Goal: Transaction & Acquisition: Obtain resource

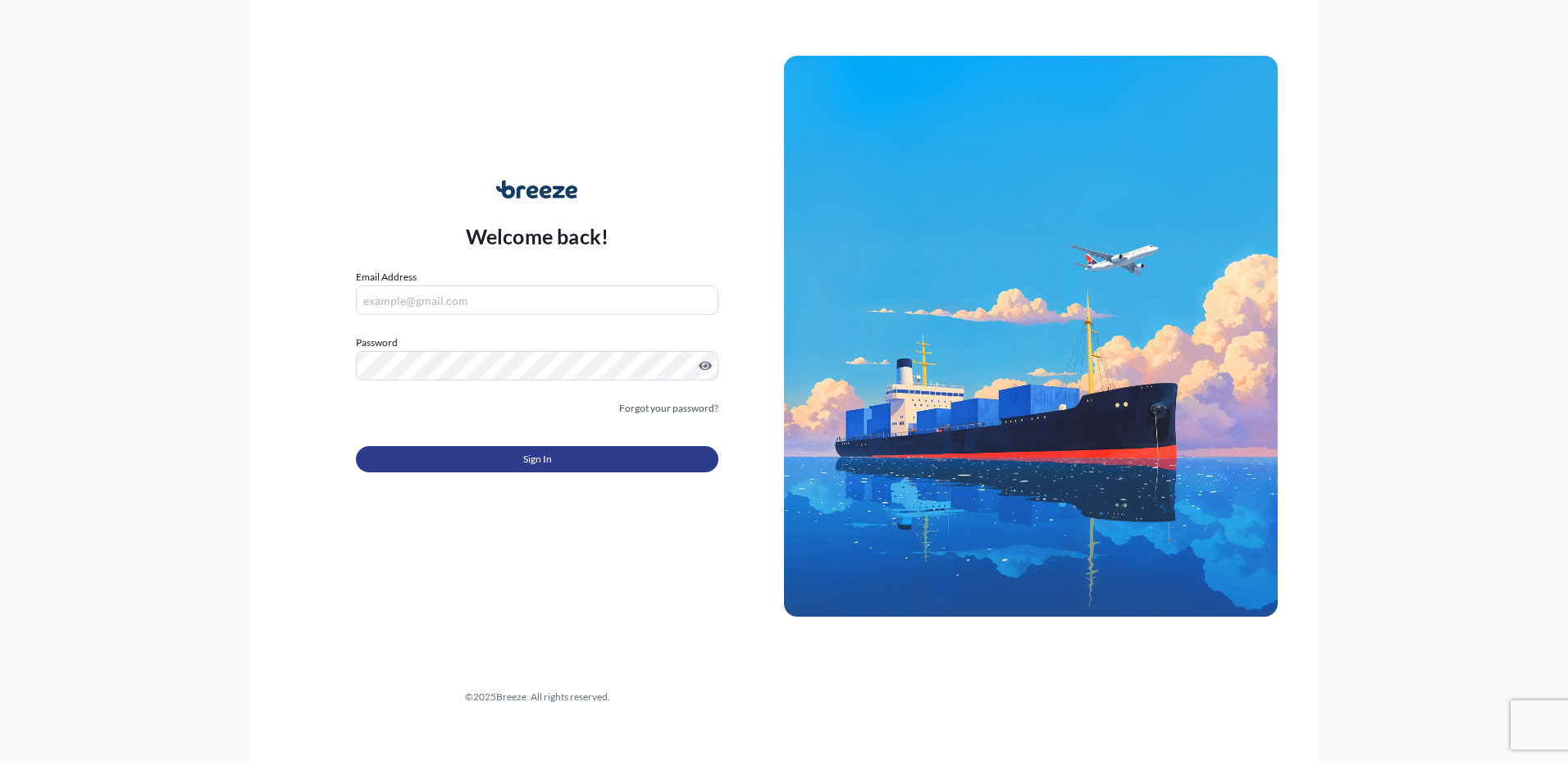
type input "[PERSON_NAME][EMAIL_ADDRESS][DOMAIN_NAME]"
click at [598, 466] on button "Sign In" at bounding box center [537, 459] width 362 height 27
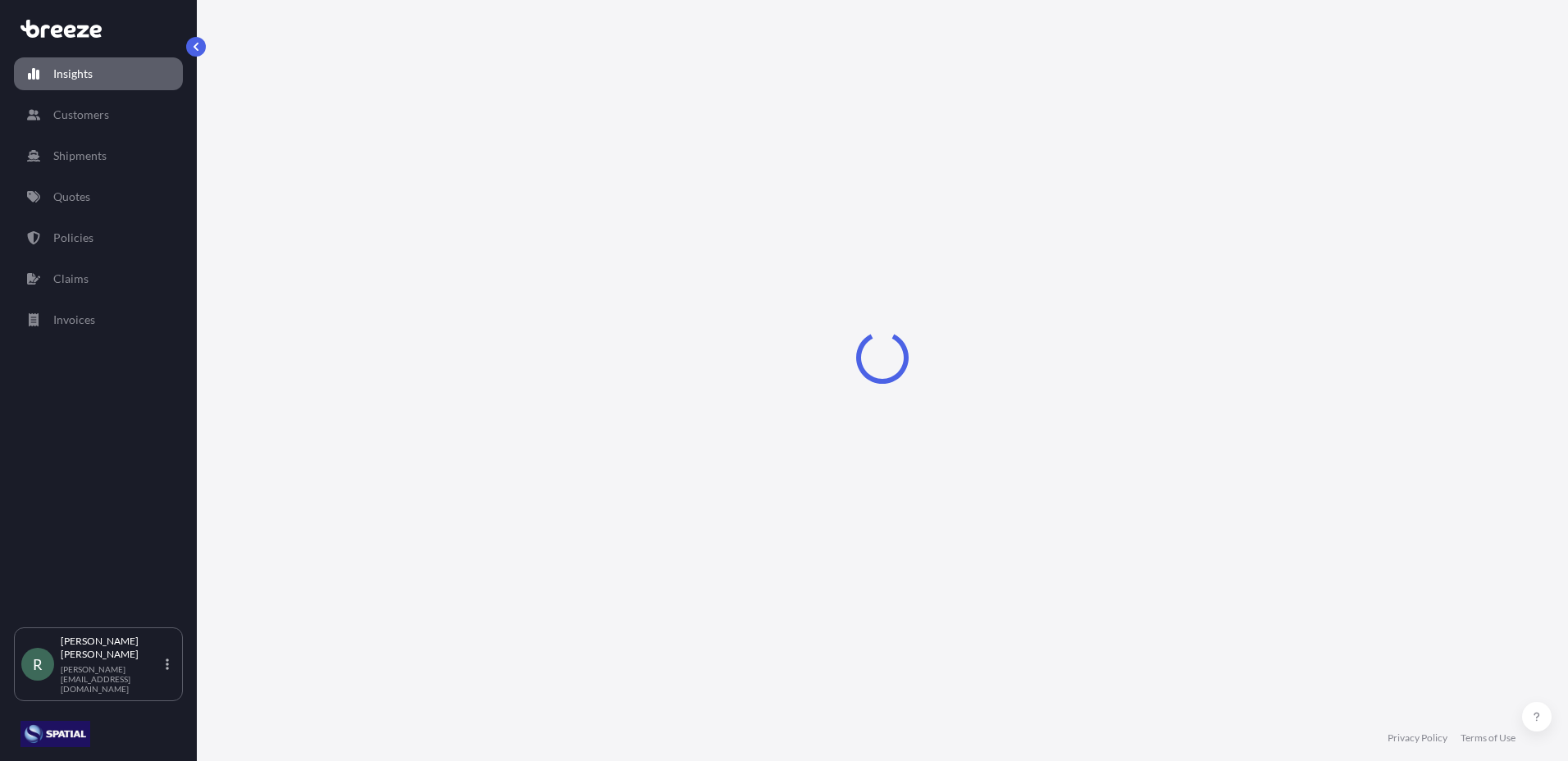
select select "2025"
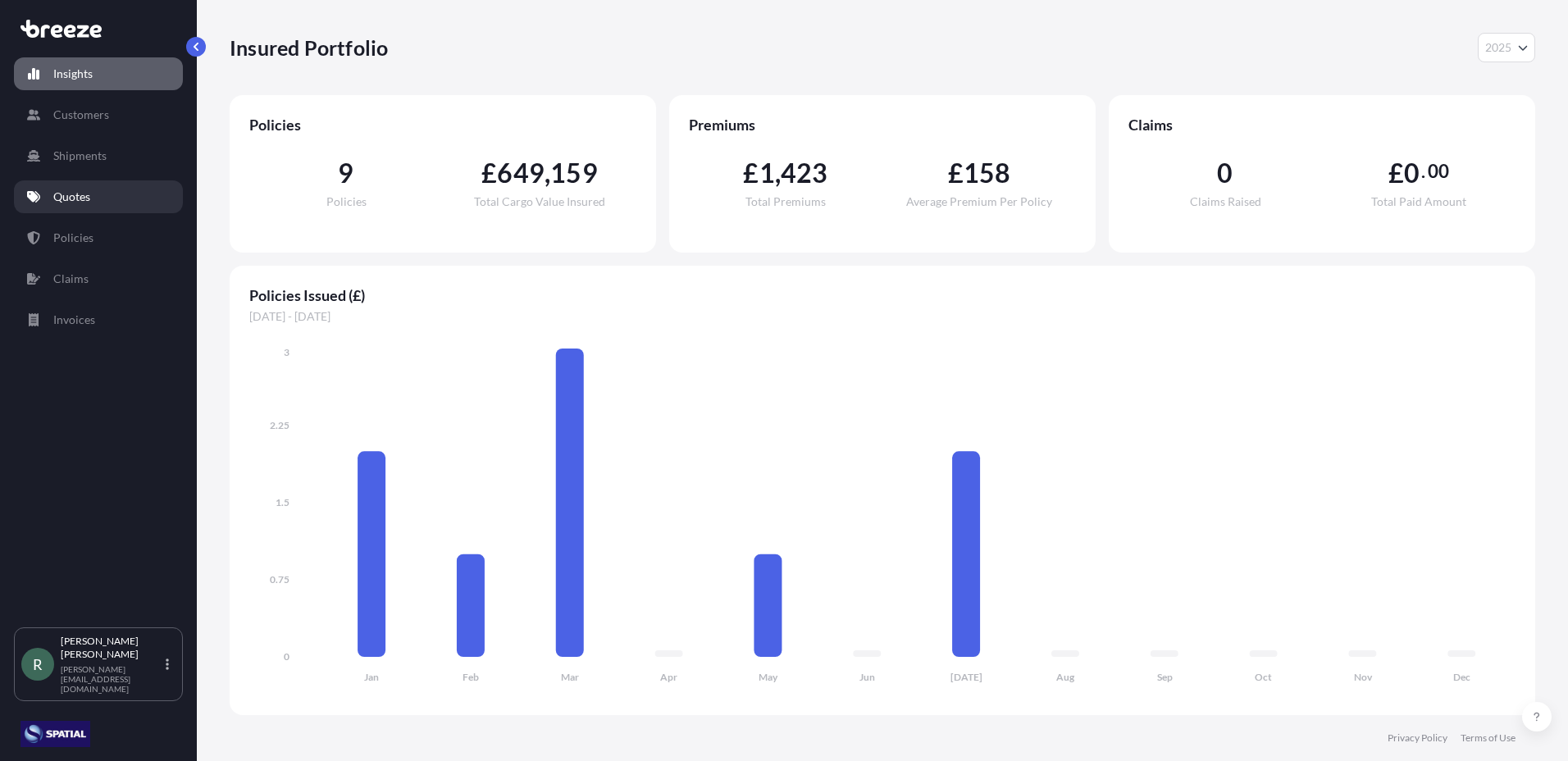
click at [86, 195] on p "Quotes" at bounding box center [72, 196] width 37 height 16
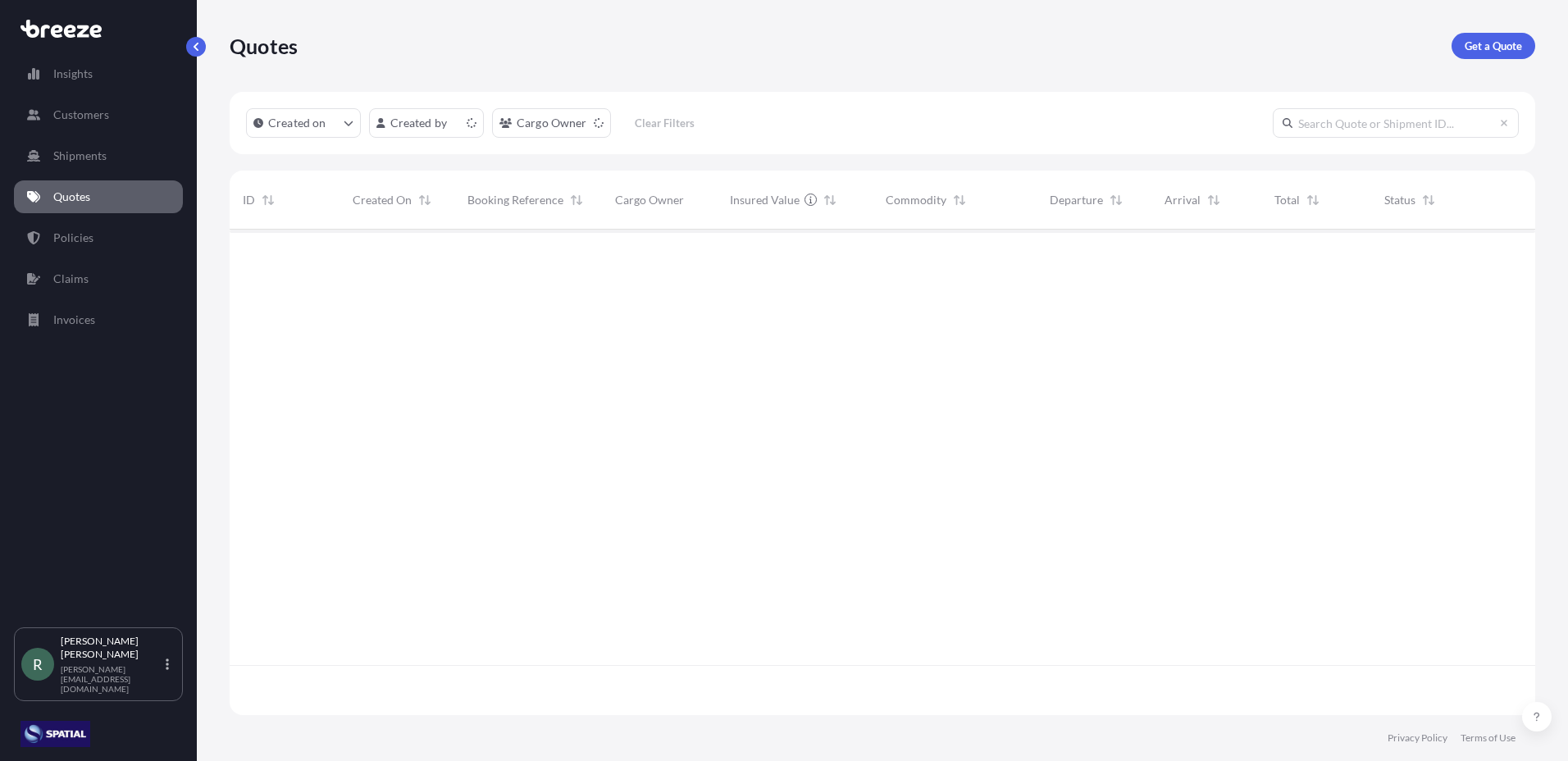
scroll to position [482, 1293]
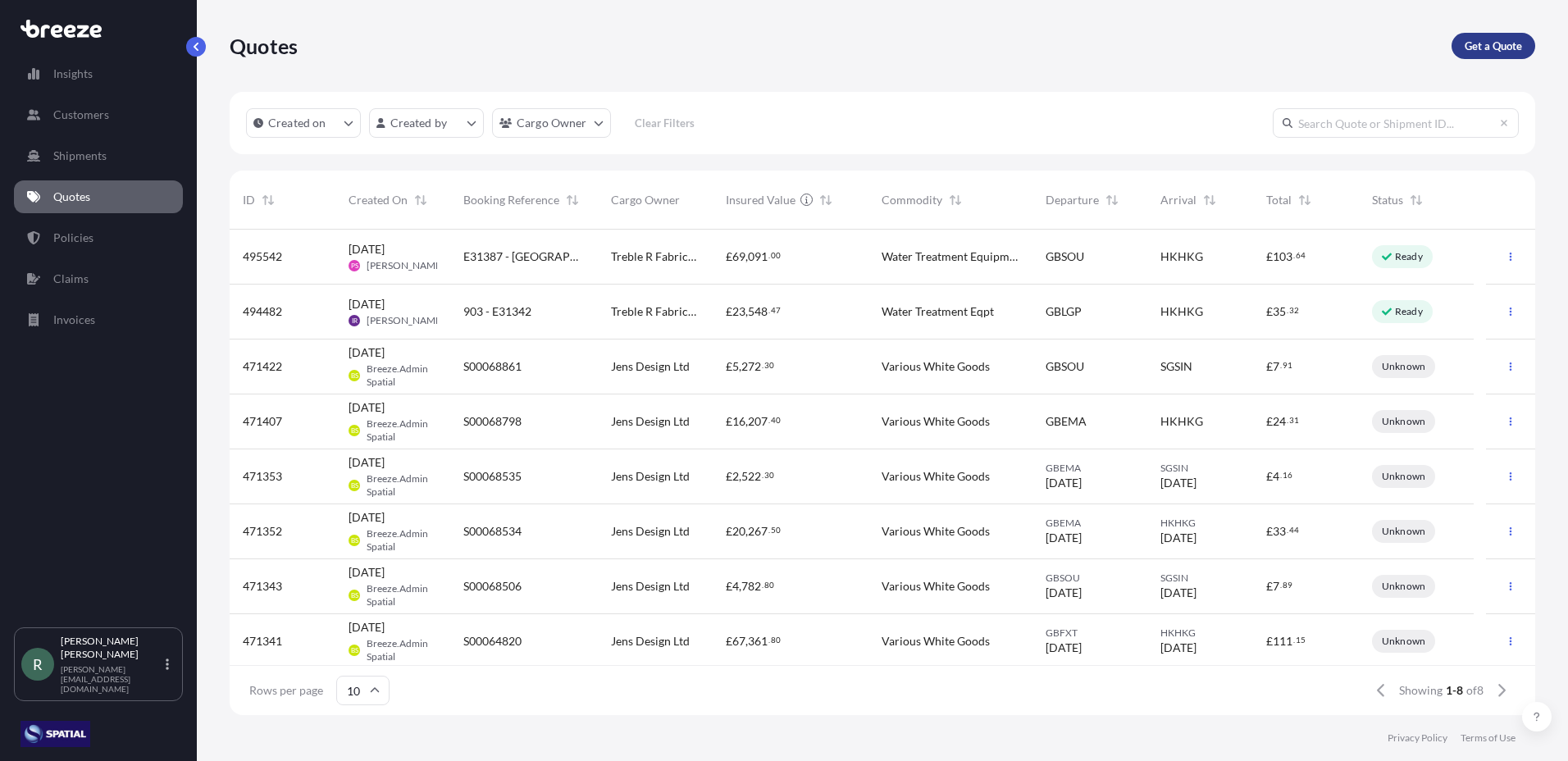
click at [1491, 47] on p "Get a Quote" at bounding box center [1493, 45] width 58 height 16
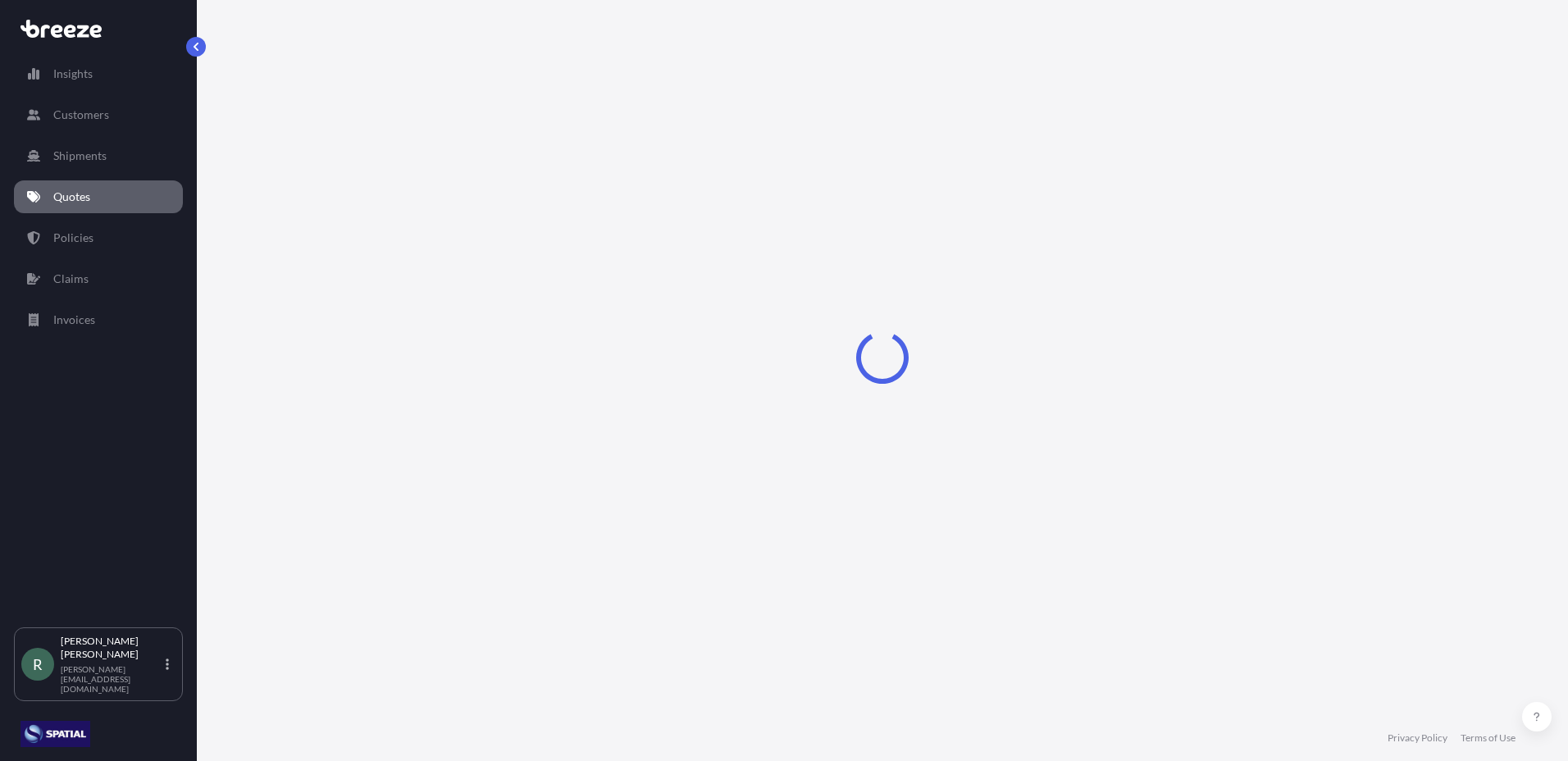
select select "Road"
select select "Sea"
select select "1"
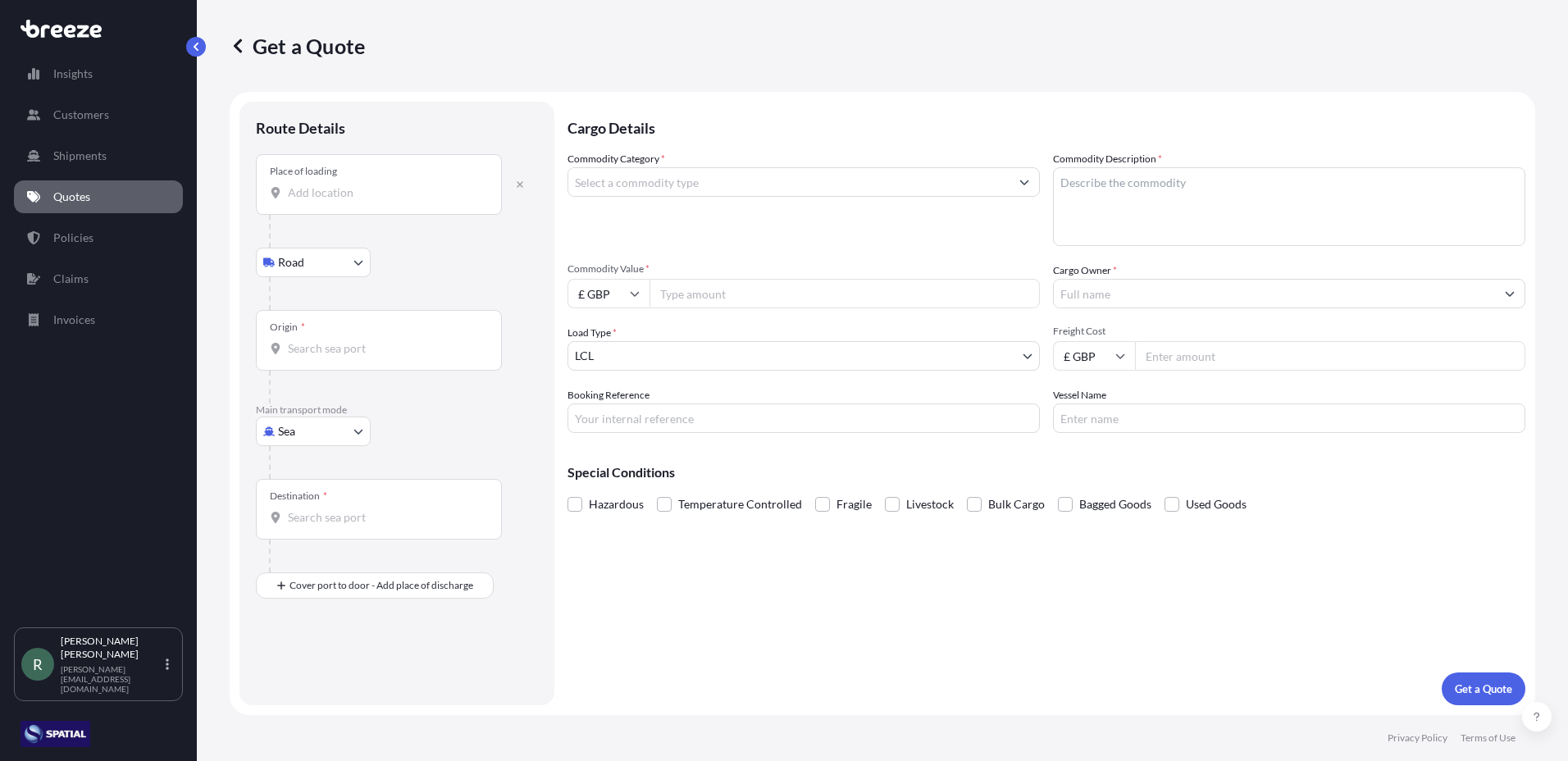
click at [418, 184] on div "Place of loading" at bounding box center [378, 185] width 246 height 60
click at [418, 185] on input "Place of loading" at bounding box center [384, 193] width 194 height 16
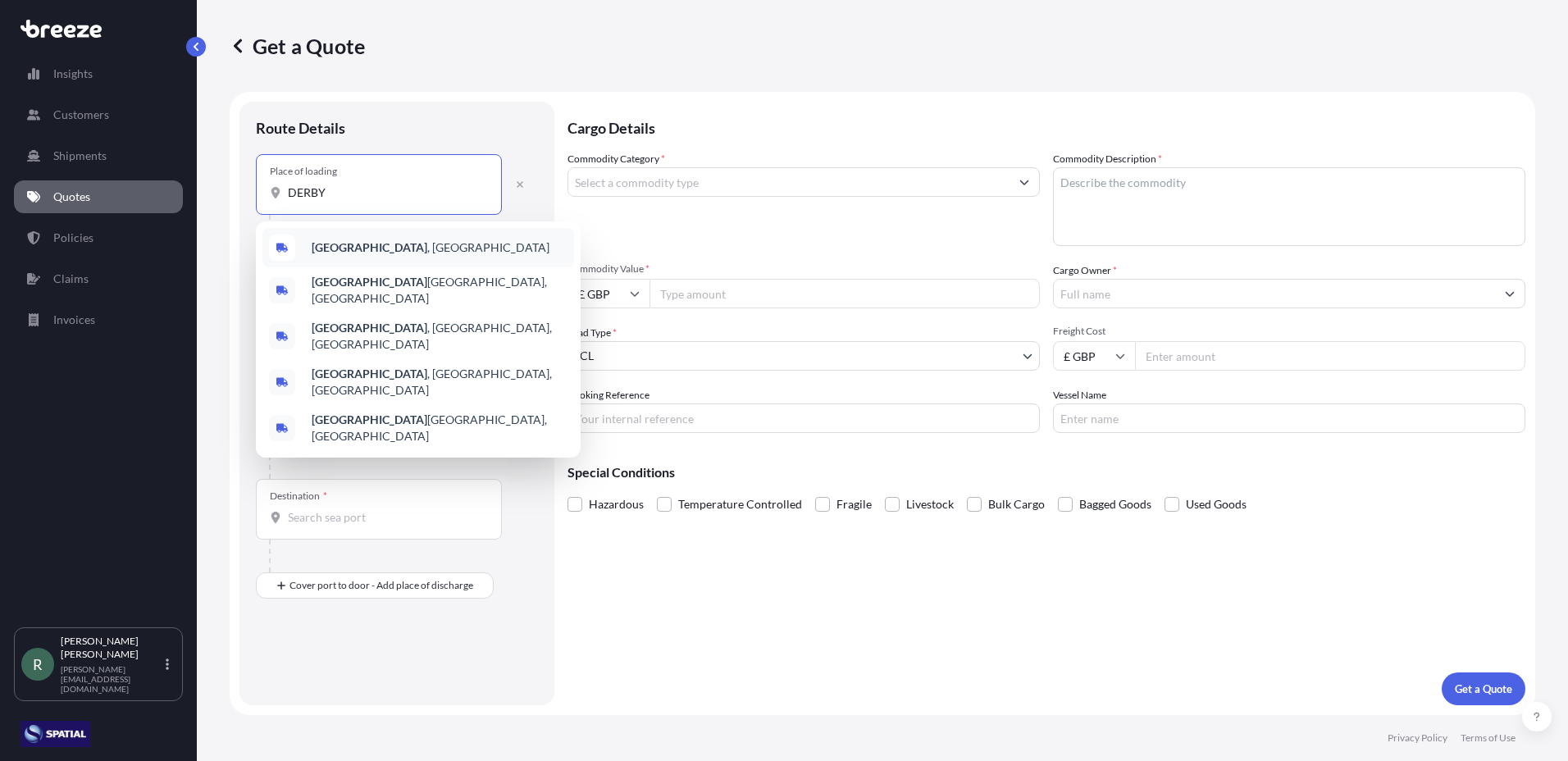
click at [383, 251] on div "[GEOGRAPHIC_DATA] , [GEOGRAPHIC_DATA]" at bounding box center [417, 248] width 312 height 39
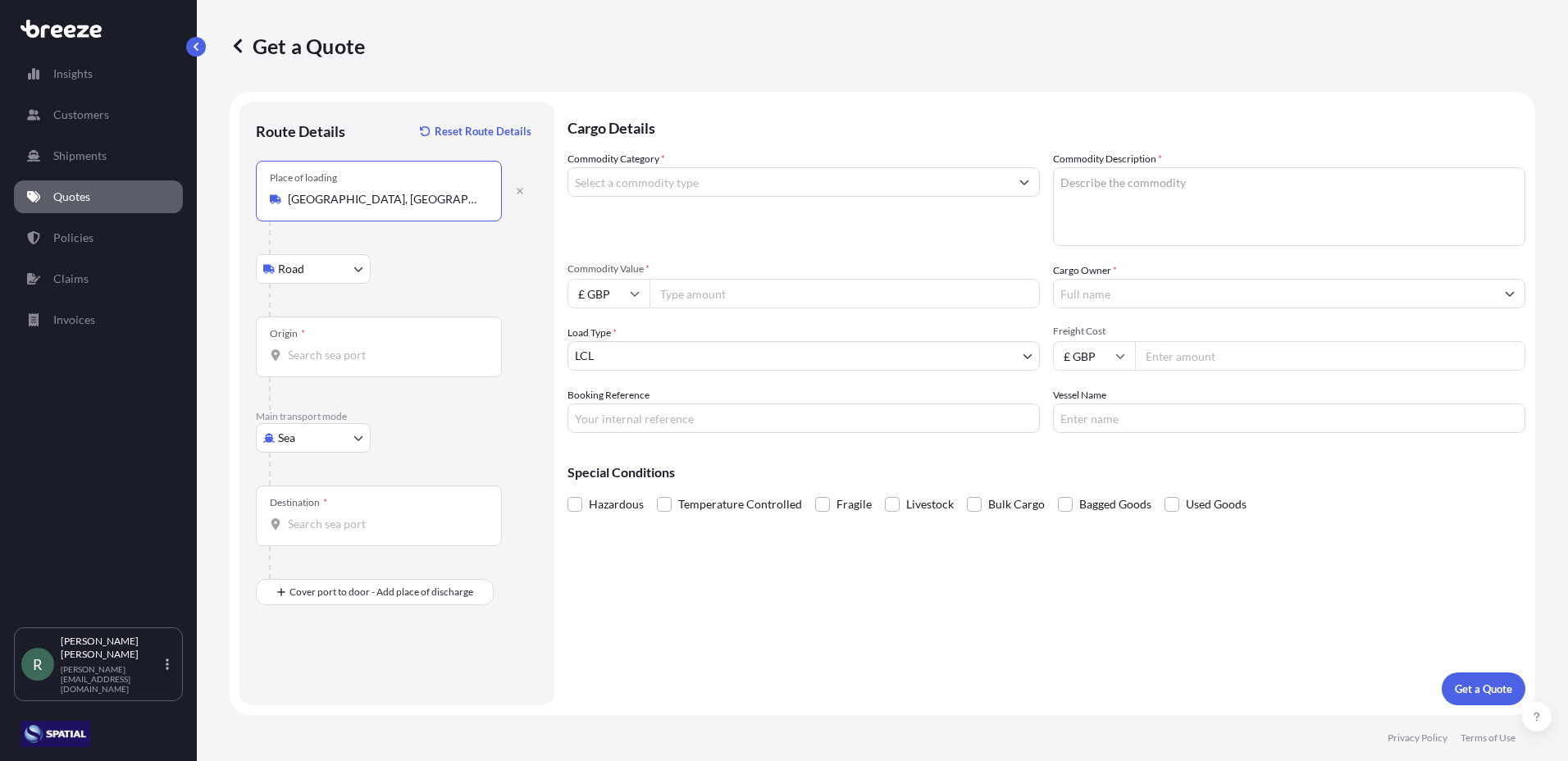
type input "[GEOGRAPHIC_DATA], [GEOGRAPHIC_DATA]"
click at [336, 360] on input "Origin *" at bounding box center [384, 355] width 194 height 16
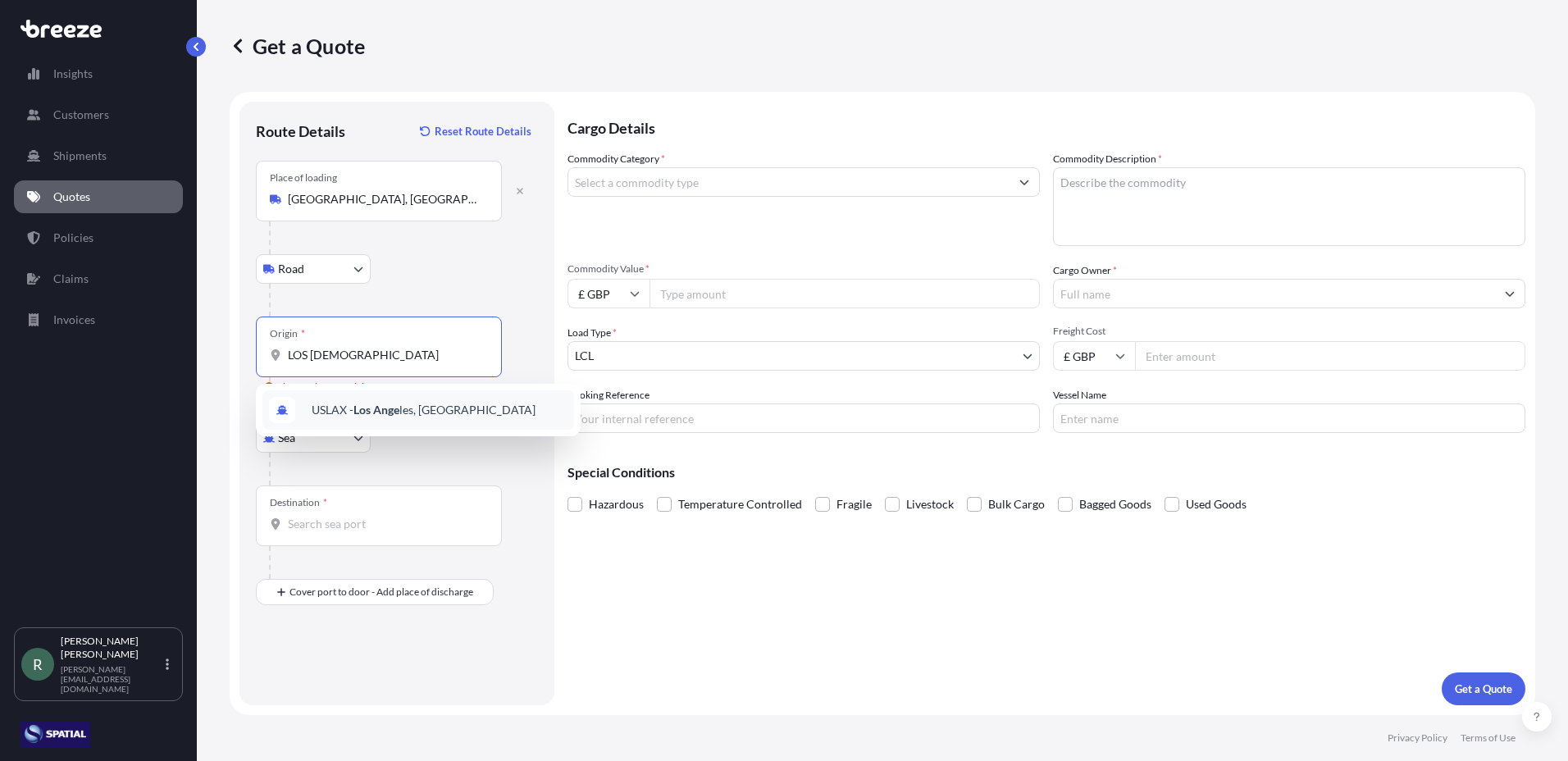
click at [412, 421] on div "USLAX - Los Ange les, [GEOGRAPHIC_DATA]" at bounding box center [417, 410] width 312 height 39
type input "USLAX - [GEOGRAPHIC_DATA], [GEOGRAPHIC_DATA]"
click at [340, 527] on input "Destination *" at bounding box center [384, 524] width 194 height 16
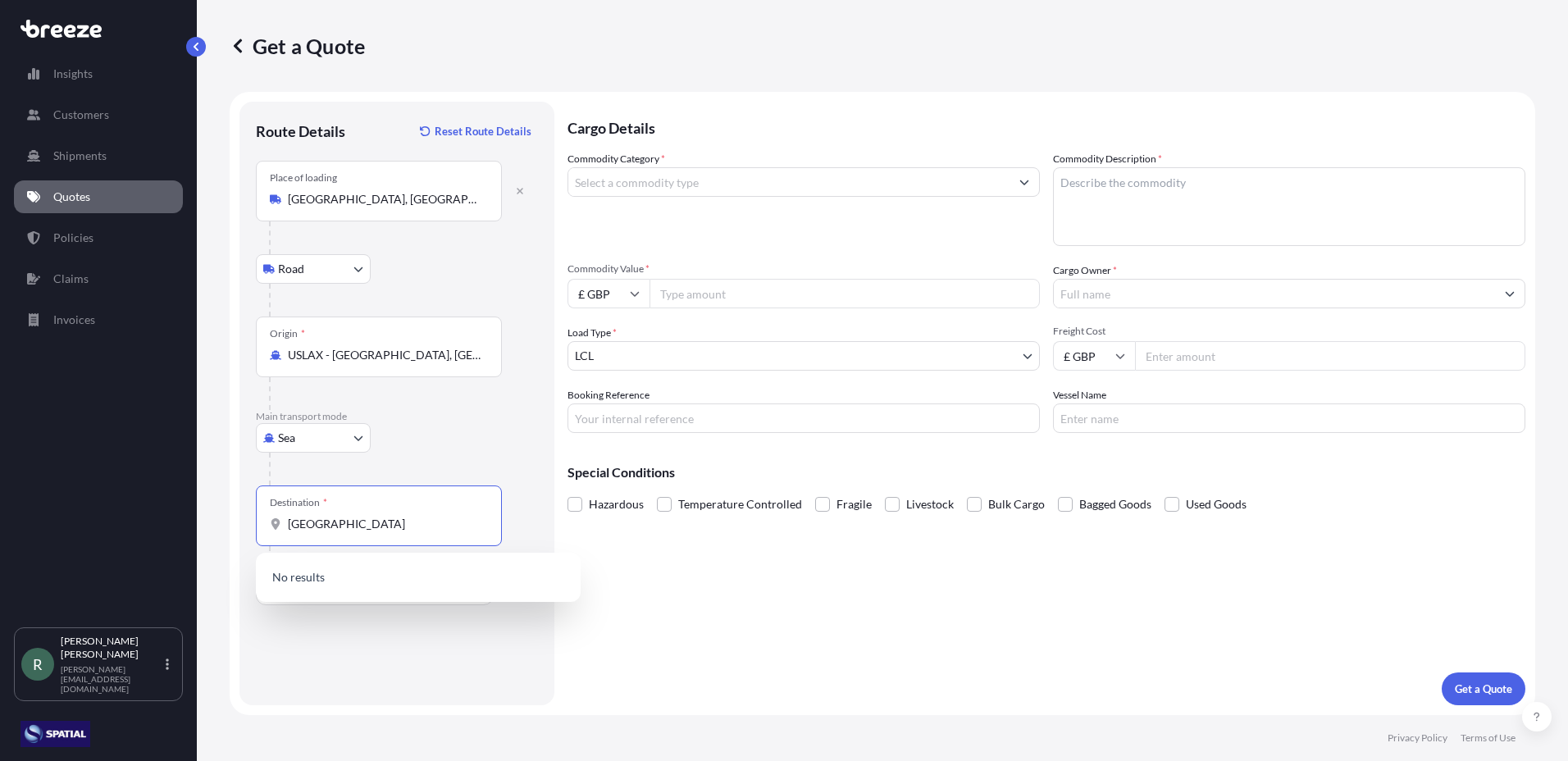
type input "[GEOGRAPHIC_DATA]"
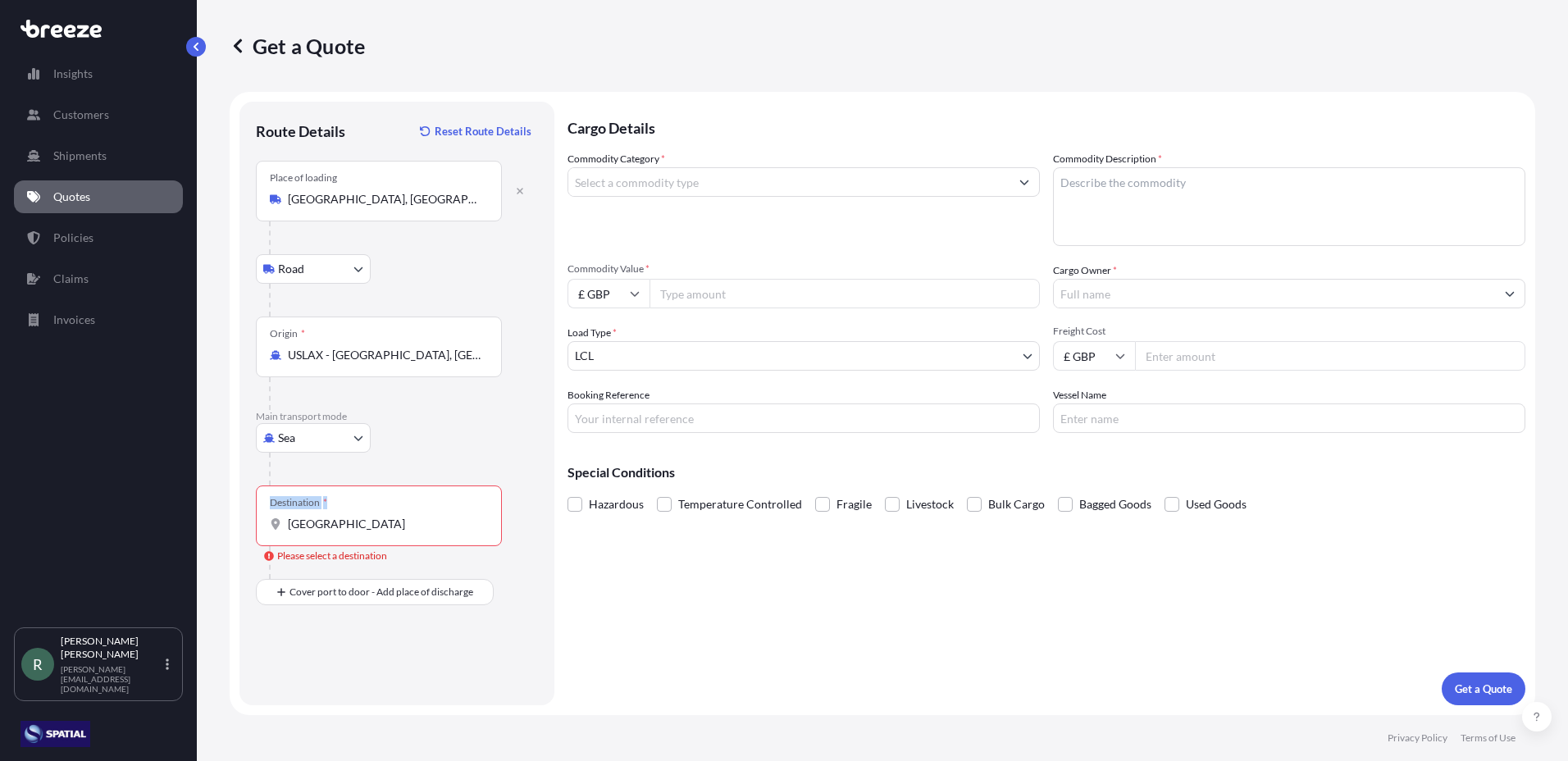
drag, startPoint x: 427, startPoint y: 532, endPoint x: 336, endPoint y: 539, distance: 91.3
click at [336, 539] on div "Destination * [GEOGRAPHIC_DATA]" at bounding box center [378, 516] width 246 height 60
drag, startPoint x: 336, startPoint y: 539, endPoint x: 432, endPoint y: 515, distance: 99.0
click at [432, 515] on div "Destination * [GEOGRAPHIC_DATA]" at bounding box center [378, 516] width 246 height 60
click at [432, 516] on input "[GEOGRAPHIC_DATA]" at bounding box center [384, 524] width 194 height 16
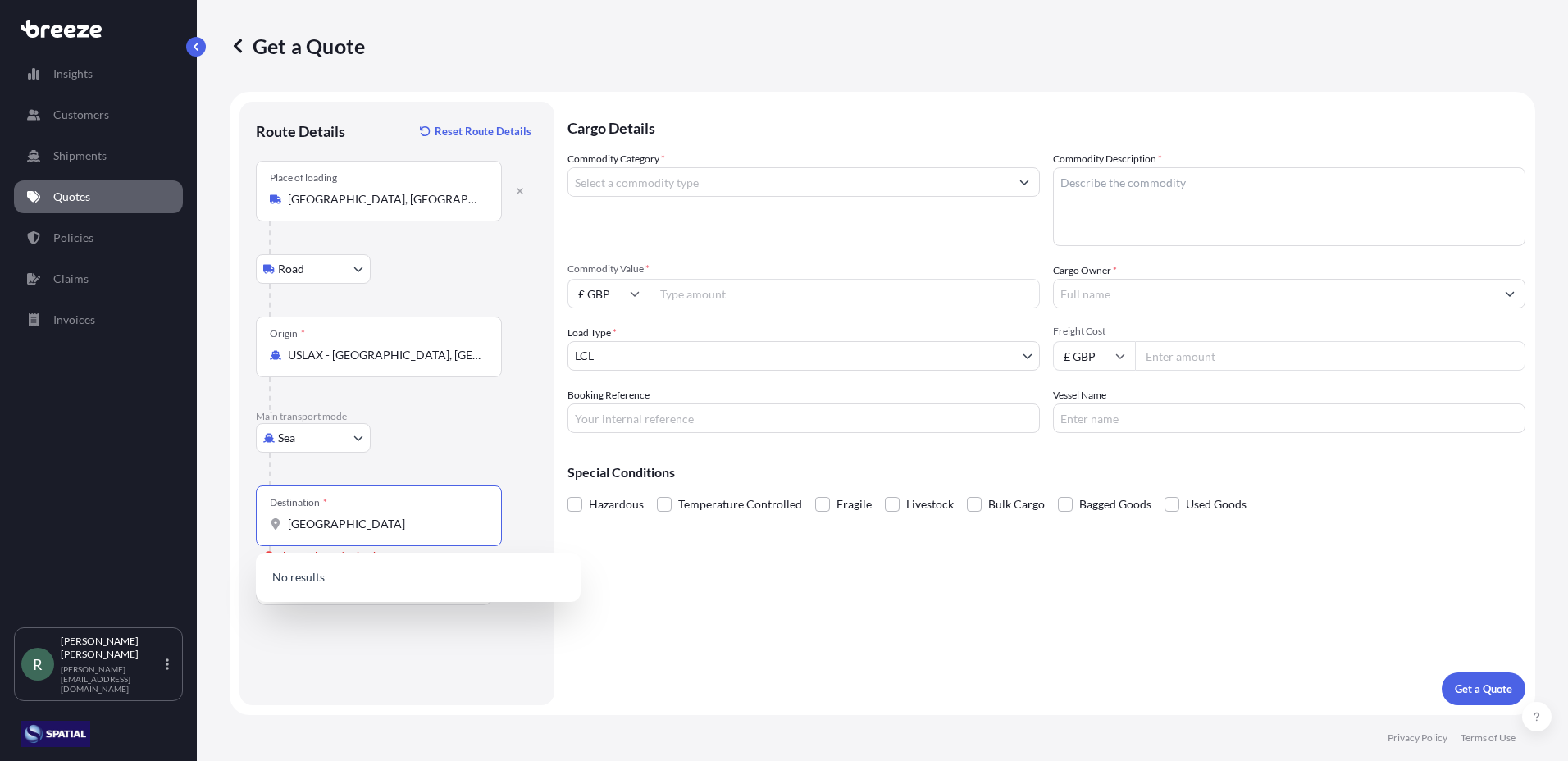
drag, startPoint x: 428, startPoint y: 521, endPoint x: 248, endPoint y: 523, distance: 180.0
click at [248, 523] on div "Route Details Reset Route Details Place of loading [GEOGRAPHIC_DATA], UK Road R…" at bounding box center [397, 404] width 315 height 604
click at [461, 345] on div "Origin * USLAX - [GEOGRAPHIC_DATA], [GEOGRAPHIC_DATA]" at bounding box center [378, 346] width 246 height 60
click at [461, 347] on input "USLAX - [GEOGRAPHIC_DATA], [GEOGRAPHIC_DATA]" at bounding box center [384, 355] width 194 height 16
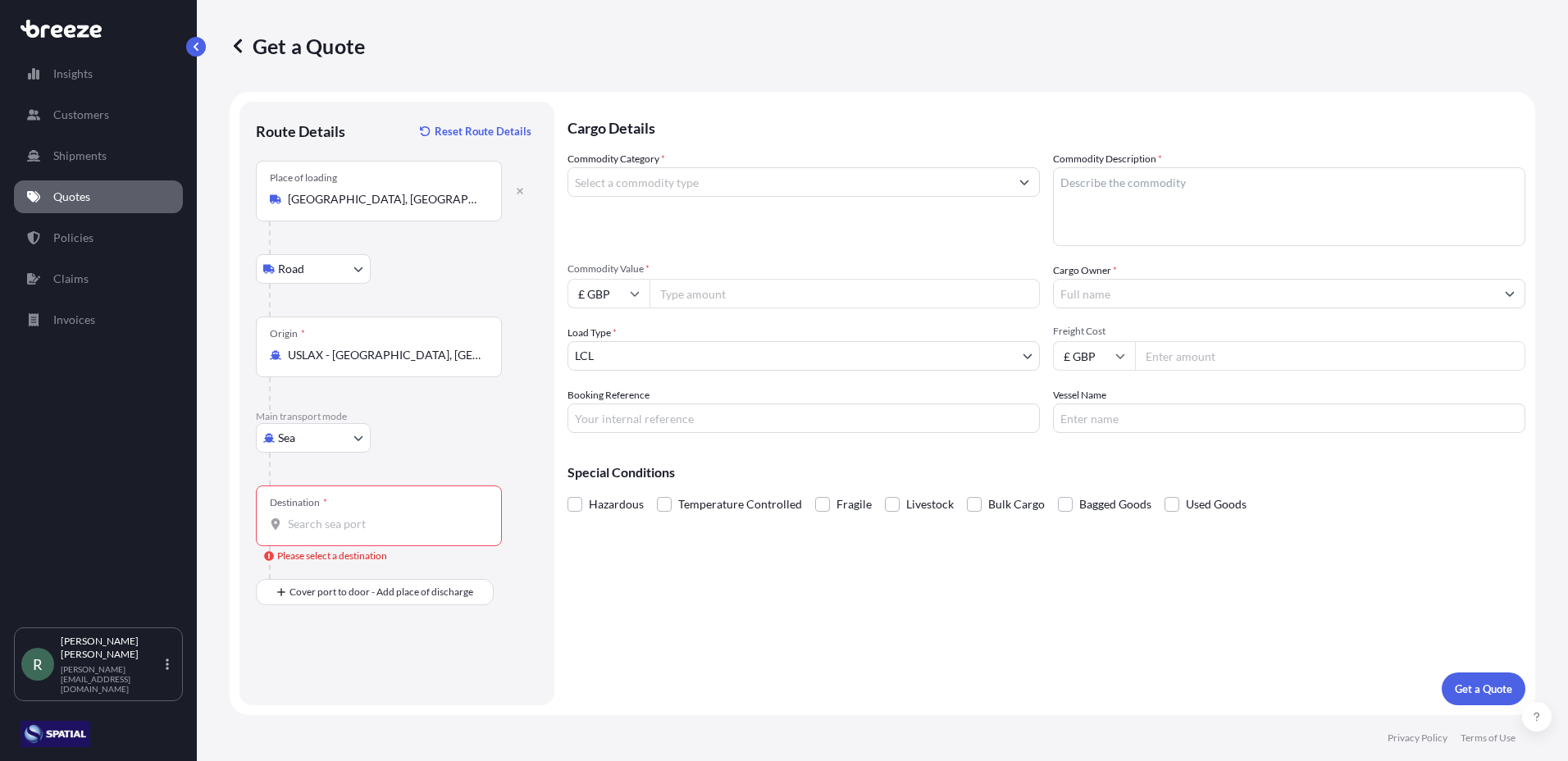
drag, startPoint x: 462, startPoint y: 361, endPoint x: 285, endPoint y: 369, distance: 177.2
click at [285, 369] on div "Origin * USLAX - [GEOGRAPHIC_DATA], [GEOGRAPHIC_DATA]" at bounding box center [378, 346] width 246 height 60
drag, startPoint x: 285, startPoint y: 369, endPoint x: 429, endPoint y: 392, distance: 145.8
click at [429, 392] on div at bounding box center [385, 393] width 233 height 33
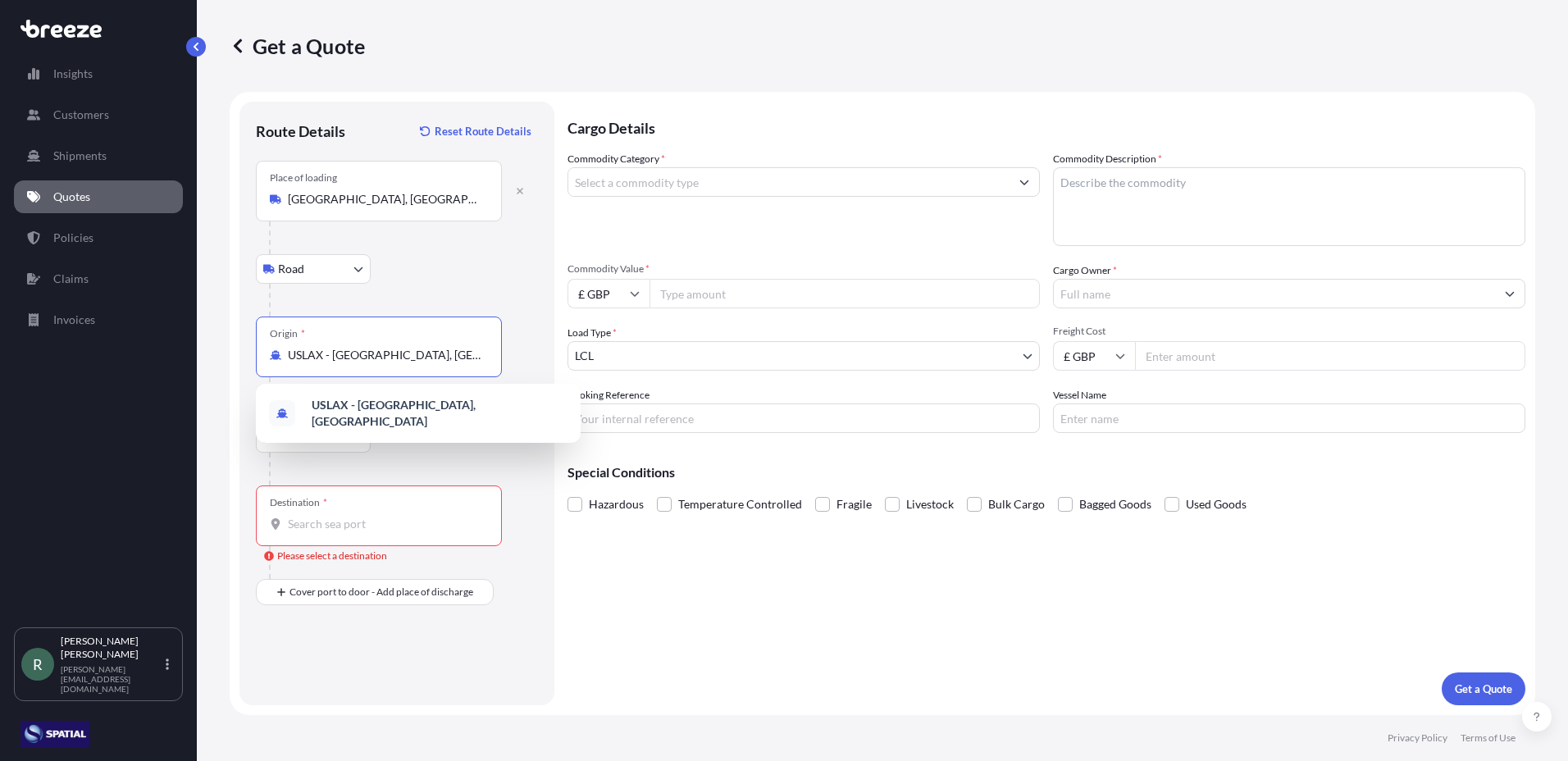
click at [406, 350] on input "USLAX - [GEOGRAPHIC_DATA], [GEOGRAPHIC_DATA]" at bounding box center [384, 355] width 194 height 16
drag, startPoint x: 444, startPoint y: 353, endPoint x: 106, endPoint y: 377, distance: 338.9
click at [107, 376] on div "Insights Customers Shipments Quotes Policies Claims Invoices R [PERSON_NAME] [P…" at bounding box center [784, 380] width 1568 height 761
type input "s"
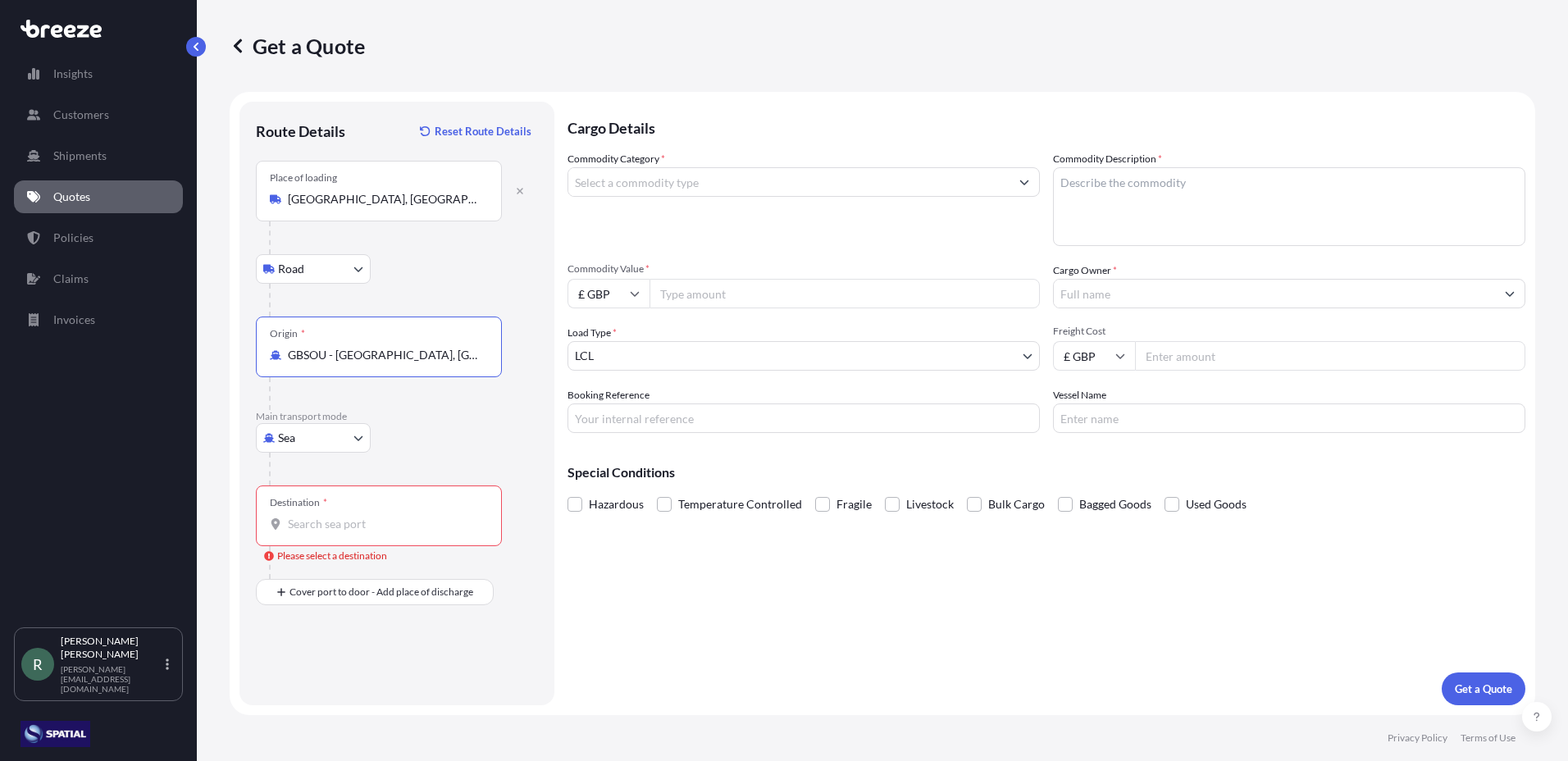
type input "GBSOU - [GEOGRAPHIC_DATA], [GEOGRAPHIC_DATA]"
click at [360, 522] on input "Destination * Please select a destination" at bounding box center [384, 524] width 194 height 16
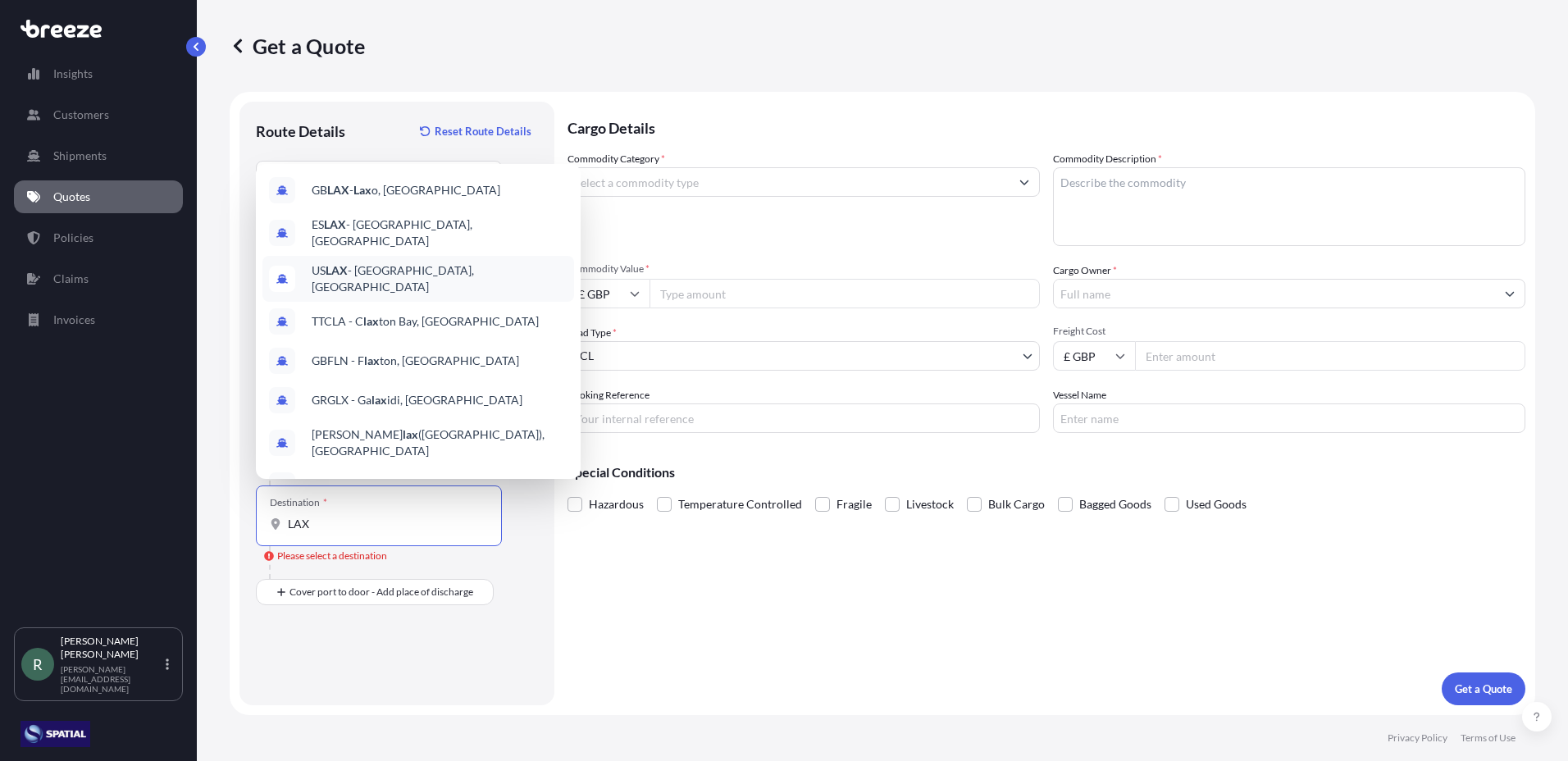
click at [442, 268] on span "US LAX - [GEOGRAPHIC_DATA], [GEOGRAPHIC_DATA]" at bounding box center [440, 278] width 256 height 33
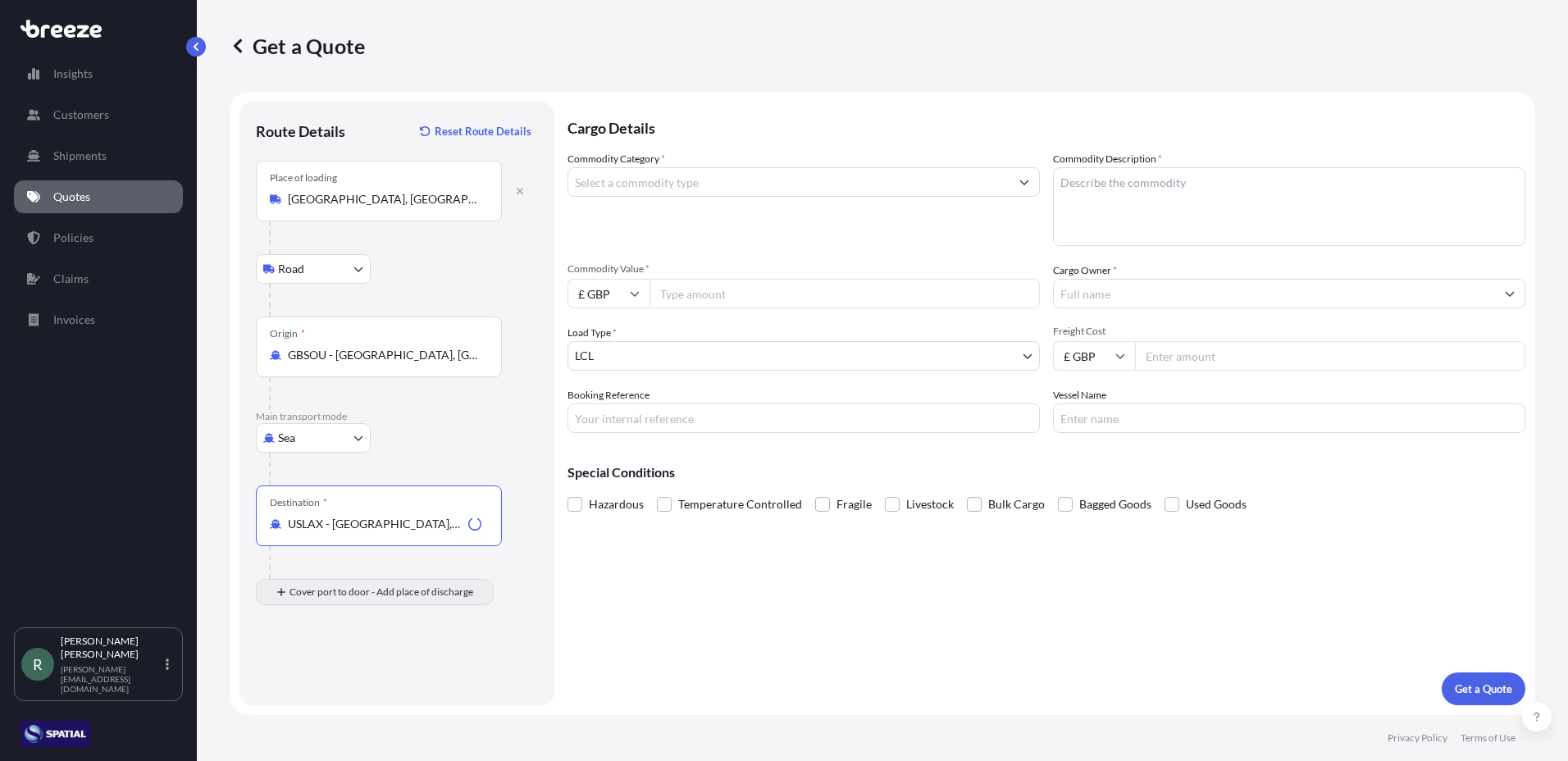
type input "USLAX - [GEOGRAPHIC_DATA], [GEOGRAPHIC_DATA]"
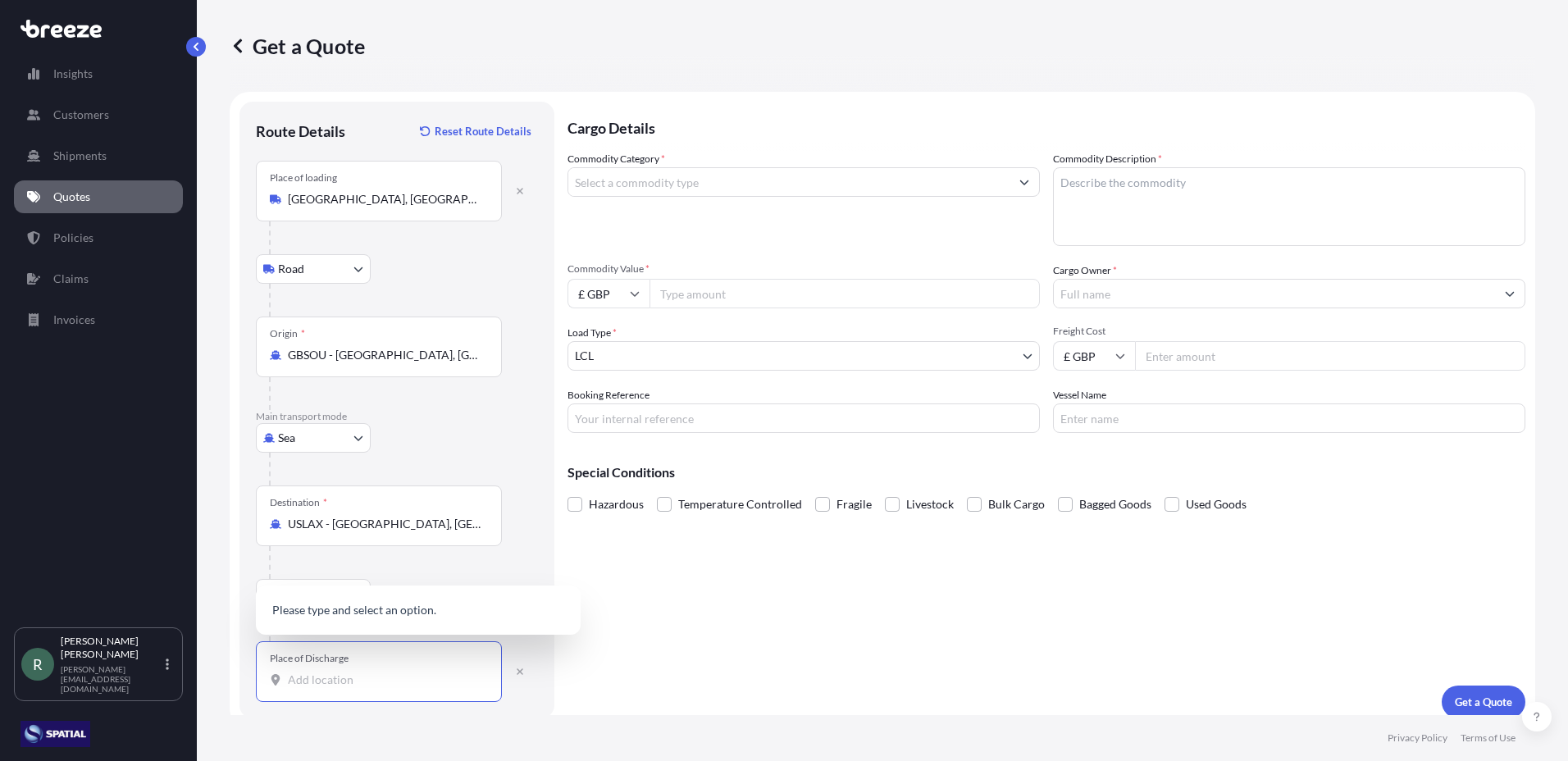
click at [361, 672] on input "Place of Discharge" at bounding box center [384, 679] width 194 height 16
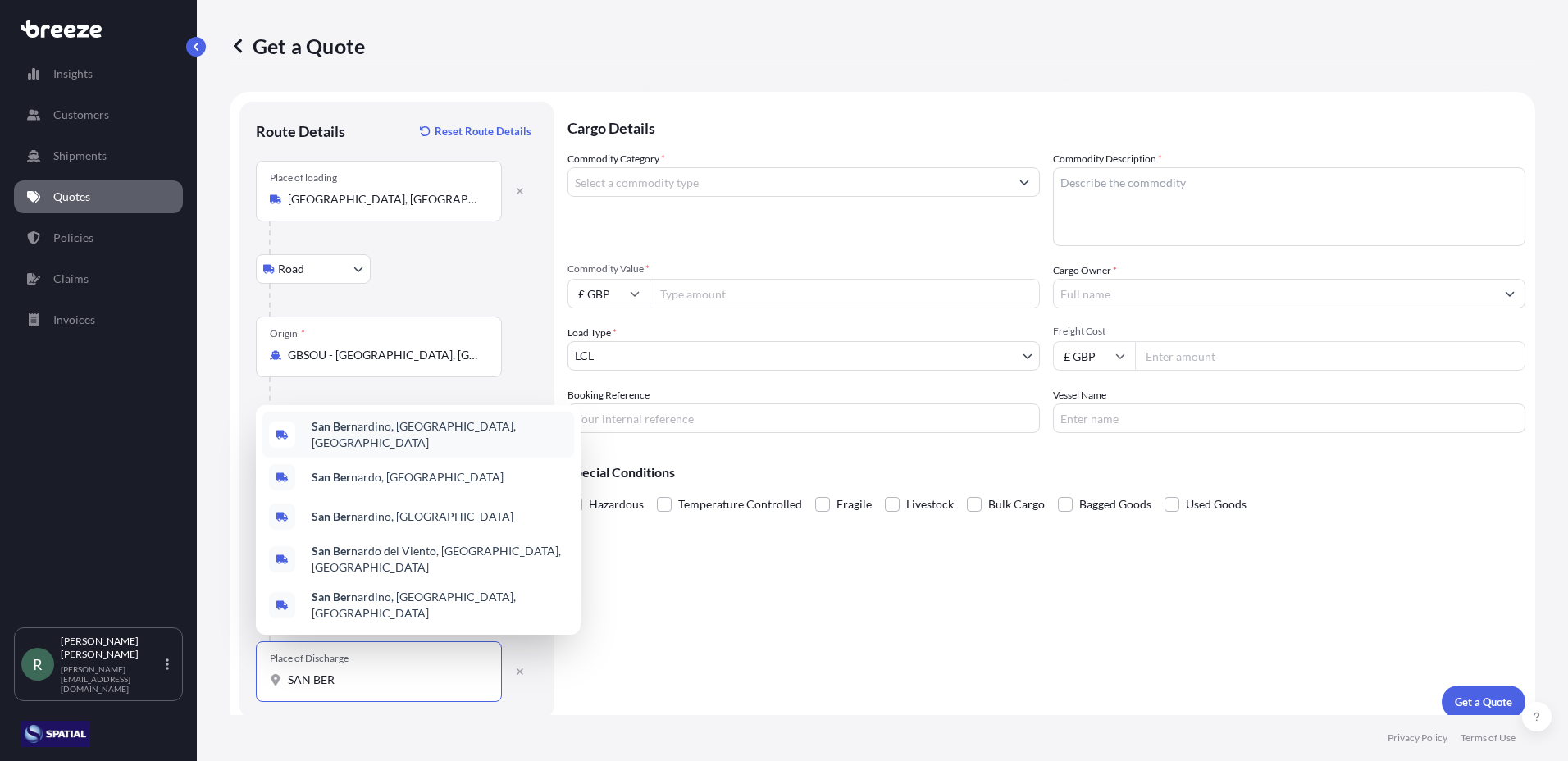
click at [401, 451] on span "San Ber nardino, [GEOGRAPHIC_DATA], [GEOGRAPHIC_DATA]" at bounding box center [440, 434] width 256 height 33
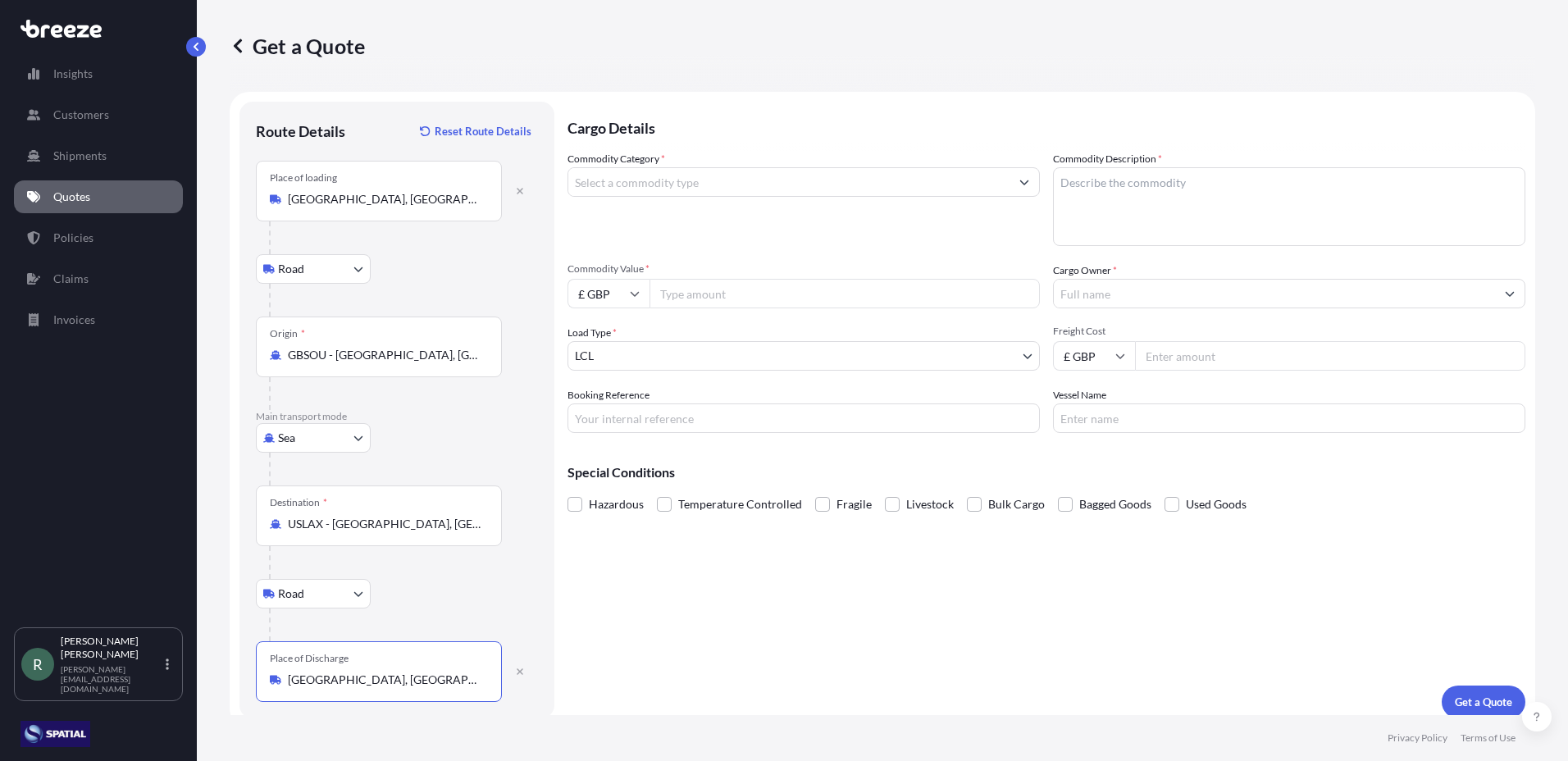
type input "[GEOGRAPHIC_DATA], [GEOGRAPHIC_DATA], [GEOGRAPHIC_DATA]"
click at [709, 180] on input "Commodity Category *" at bounding box center [788, 181] width 441 height 29
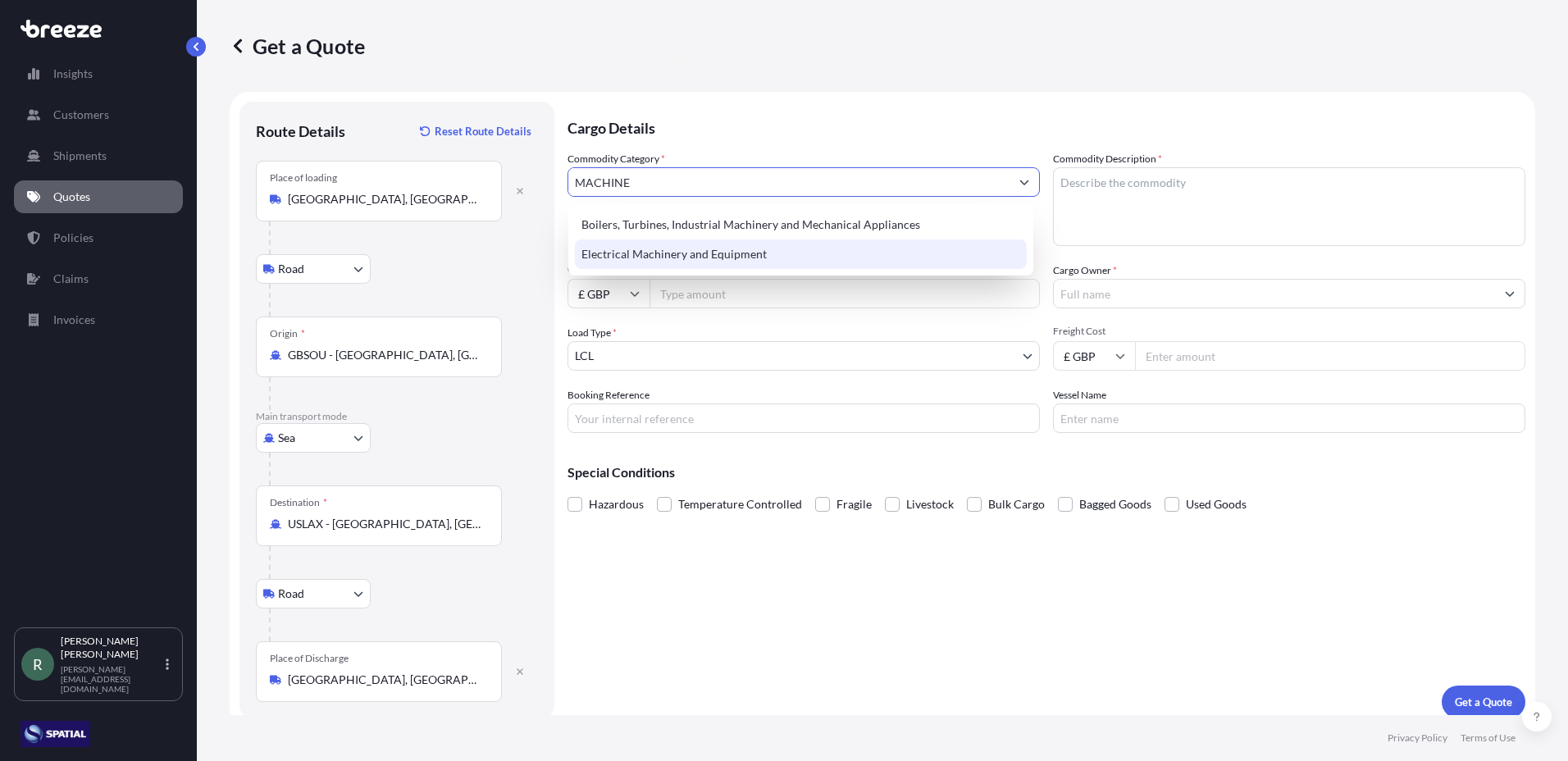
click at [694, 251] on div "Electrical Machinery and Equipment" at bounding box center [800, 254] width 452 height 29
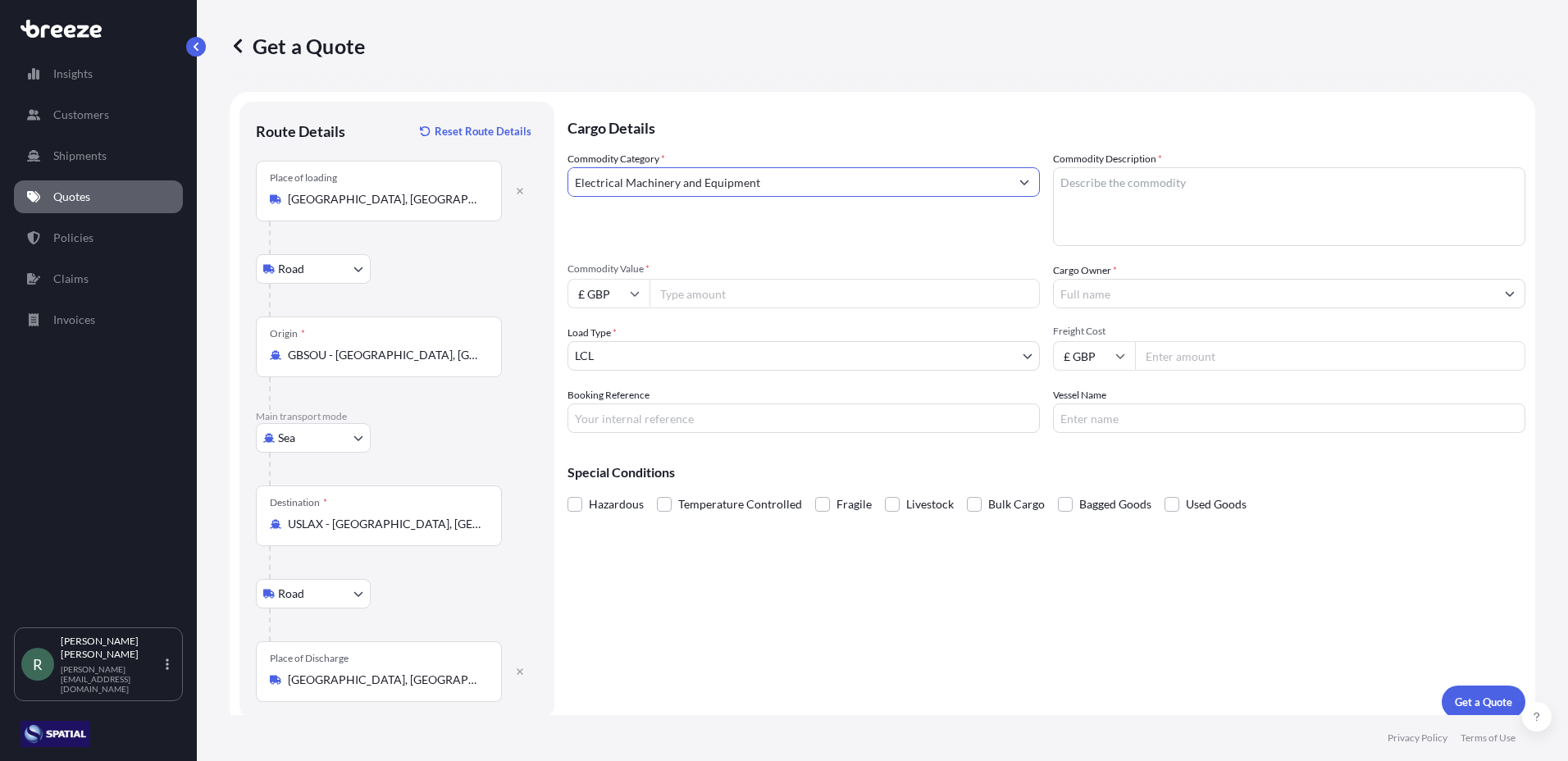
type input "Electrical Machinery and Equipment"
click at [1185, 185] on textarea "Commodity Description *" at bounding box center [1289, 206] width 472 height 79
type textarea "LAWN MOWERS"
click at [769, 295] on input "Commodity Value *" at bounding box center [844, 293] width 391 height 29
type input "15856"
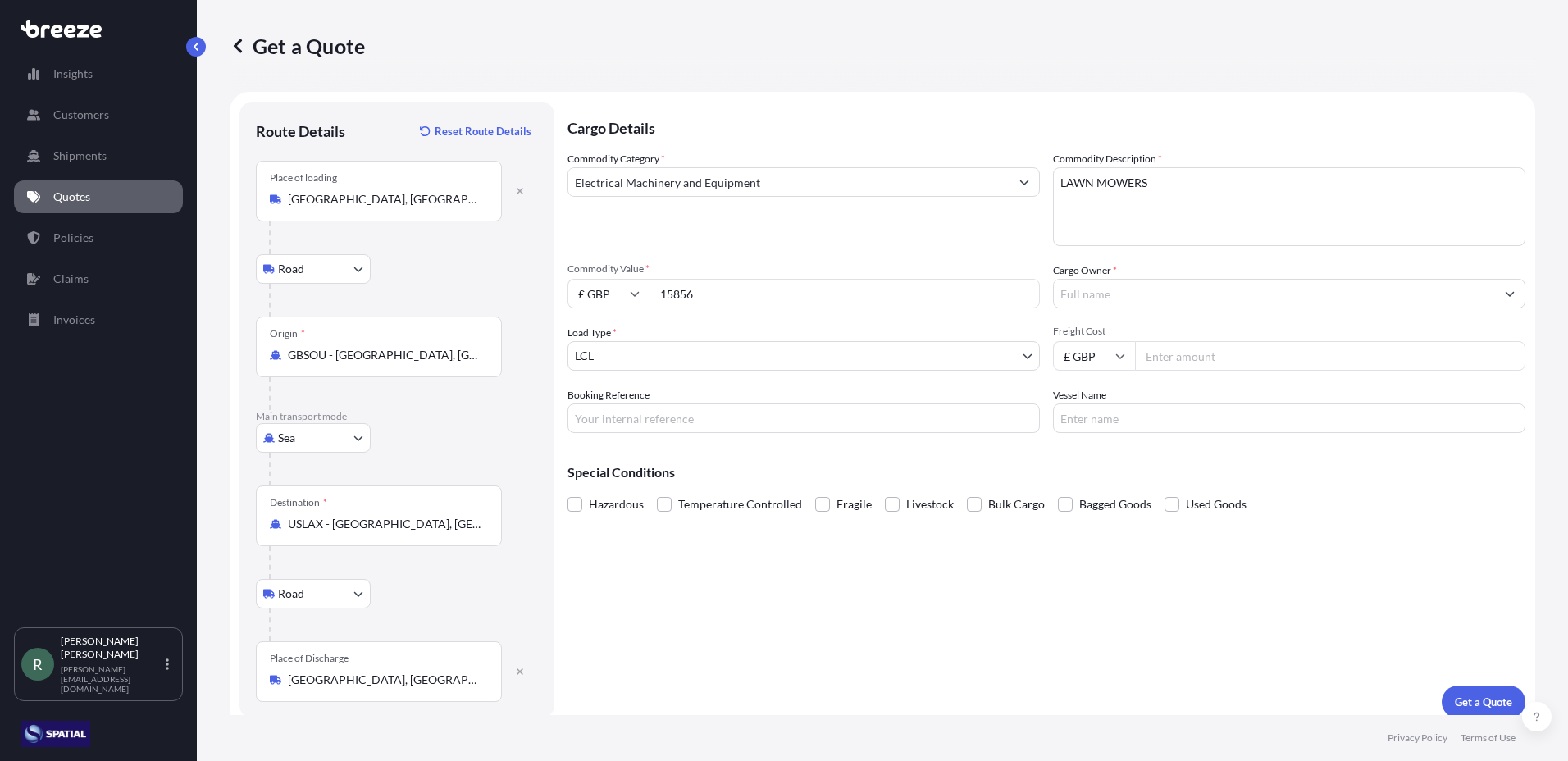
click at [622, 293] on input "£ GBP" at bounding box center [608, 293] width 82 height 29
click at [606, 407] on div "$ USD" at bounding box center [608, 407] width 69 height 31
type input "$ USD"
click at [1112, 294] on input "Cargo Owner *" at bounding box center [1274, 293] width 441 height 29
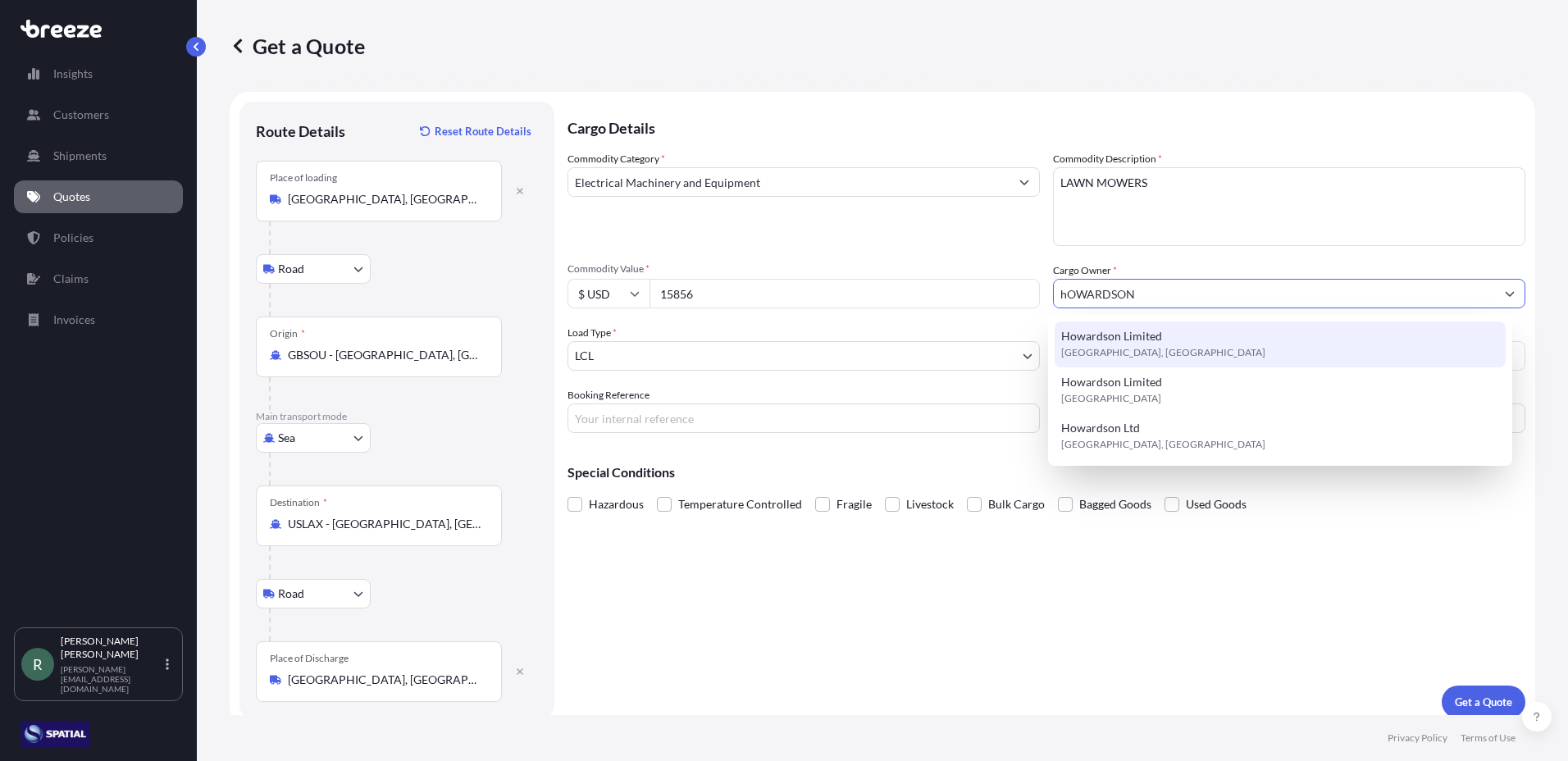
click at [1117, 337] on span "Howardson Limited" at bounding box center [1112, 336] width 101 height 16
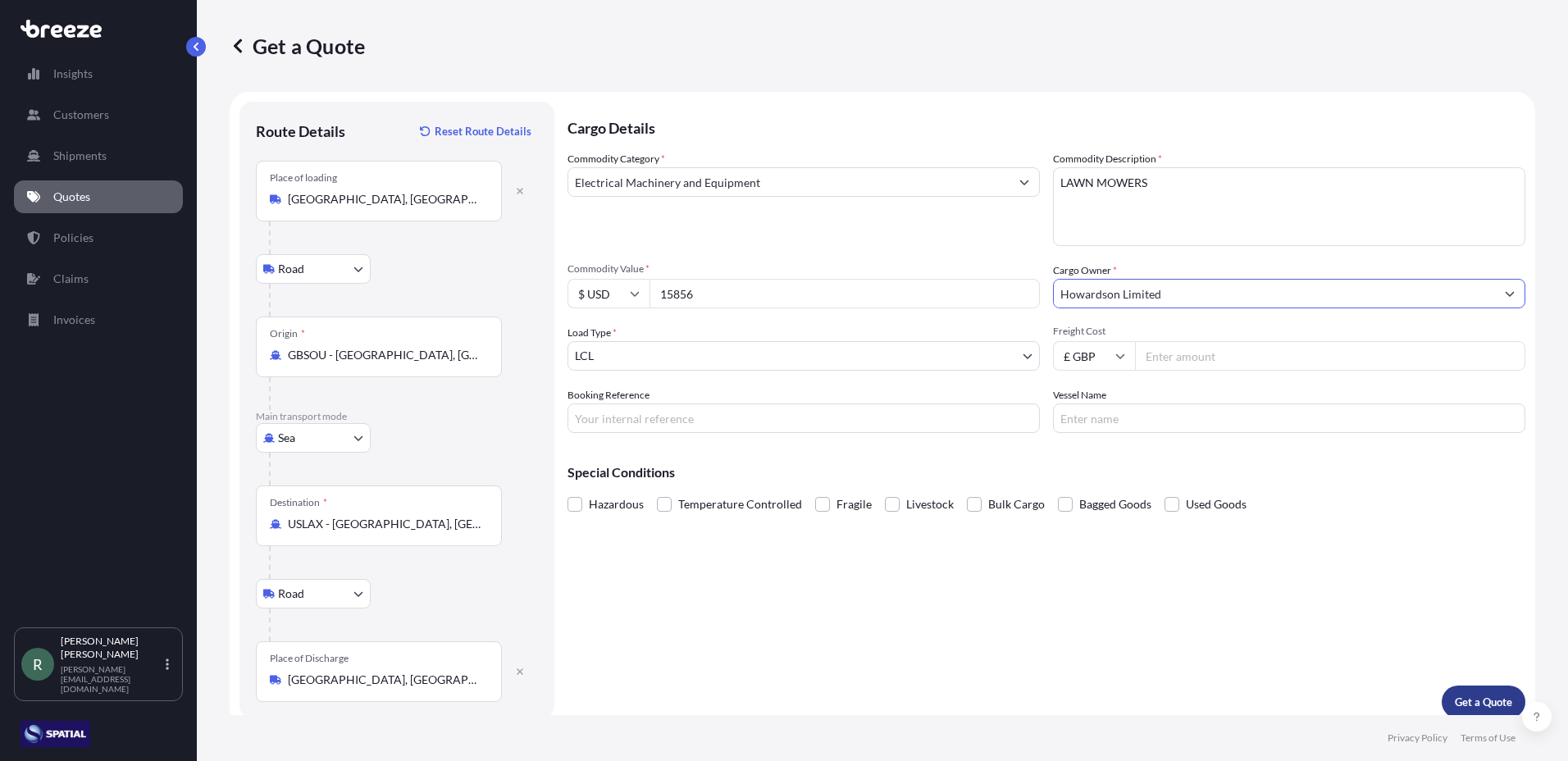
type input "Howardson Limited"
click at [1479, 703] on p "Get a Quote" at bounding box center [1483, 702] width 58 height 16
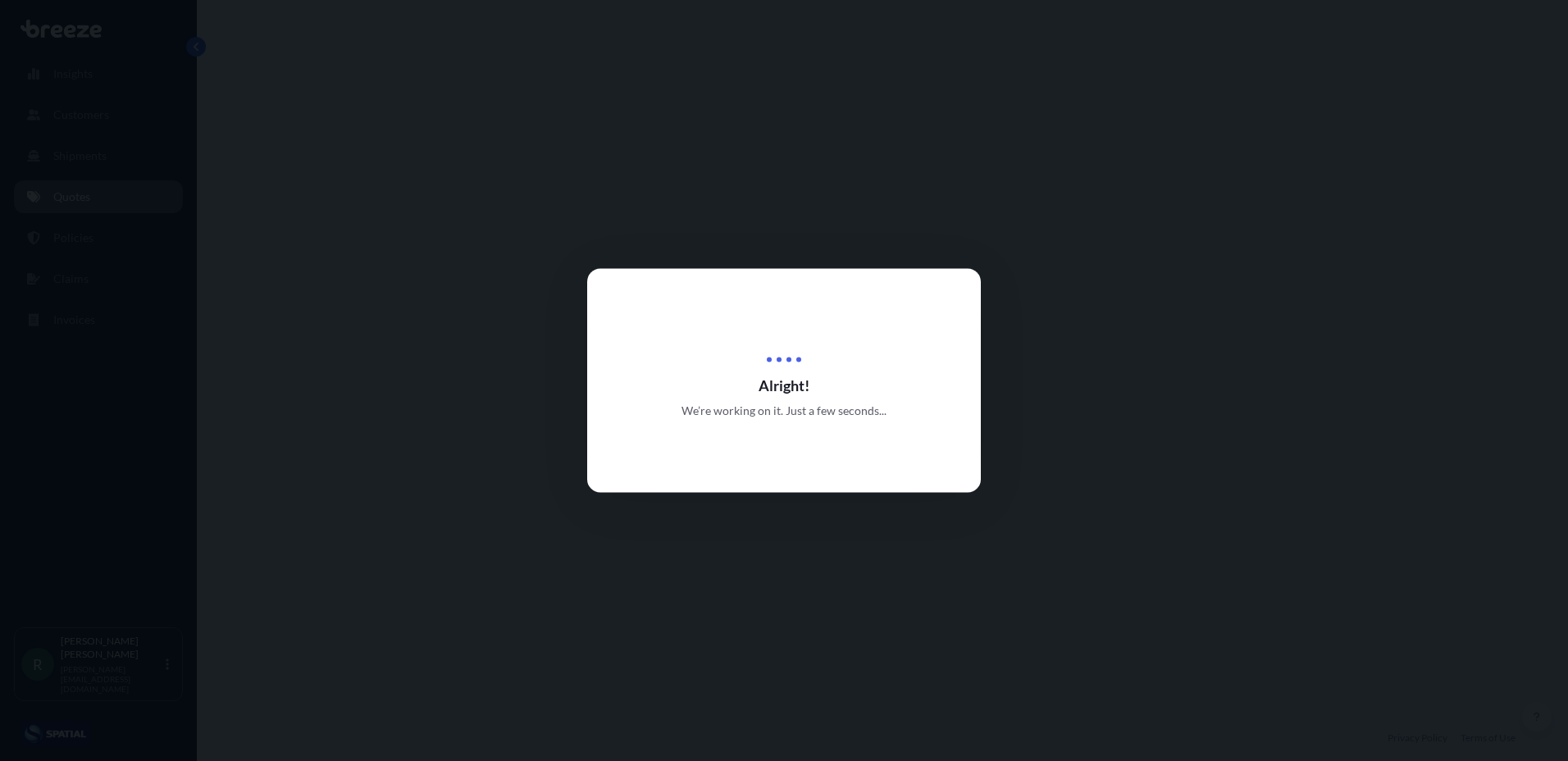
select select "Road"
select select "Sea"
select select "Road"
select select "1"
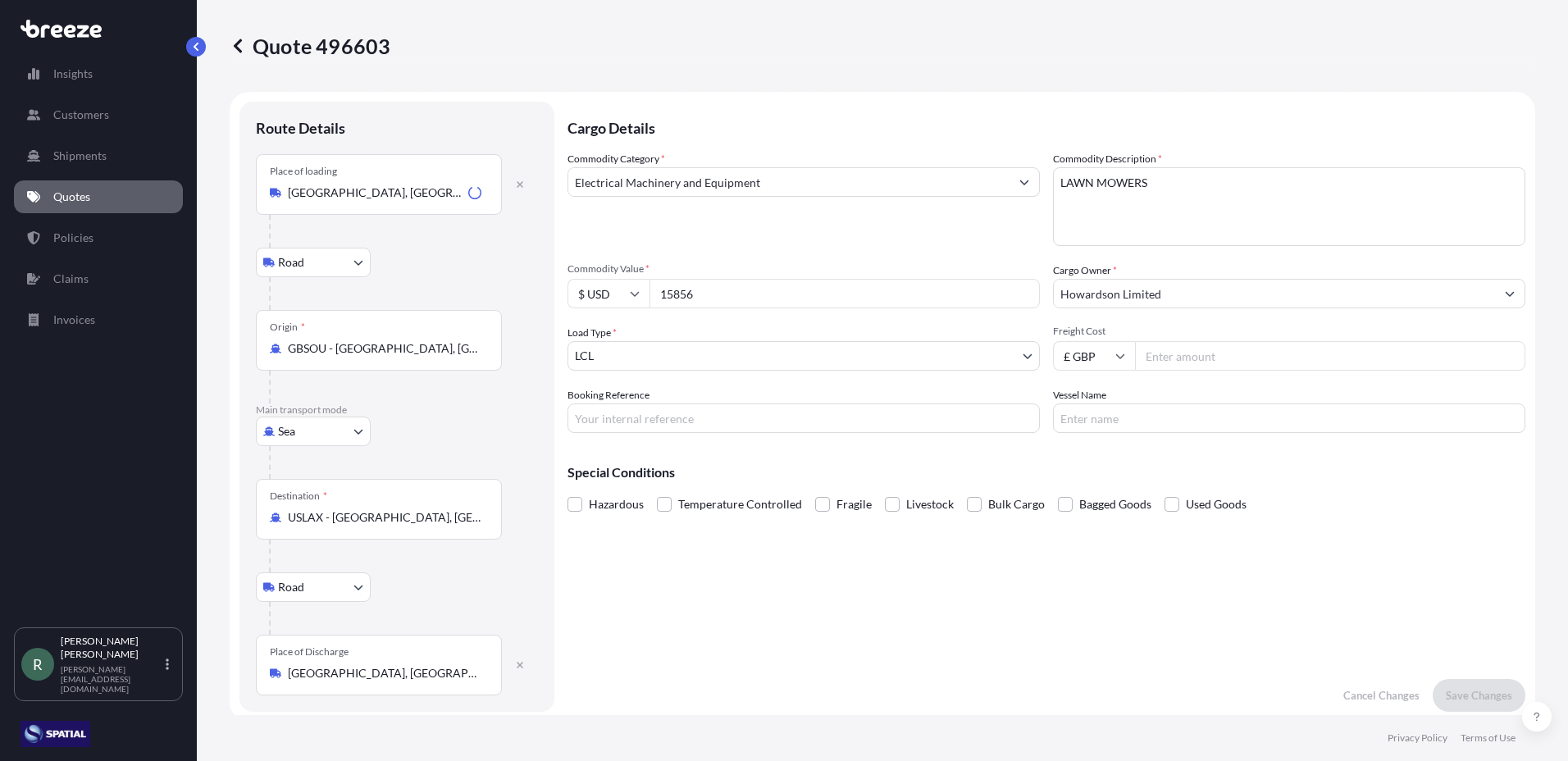
scroll to position [656, 0]
